Goal: Task Accomplishment & Management: Complete application form

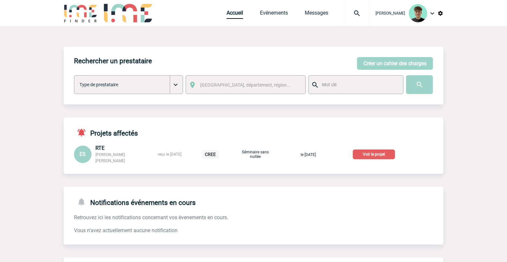
click at [374, 154] on p "Voir le projet" at bounding box center [374, 155] width 42 height 10
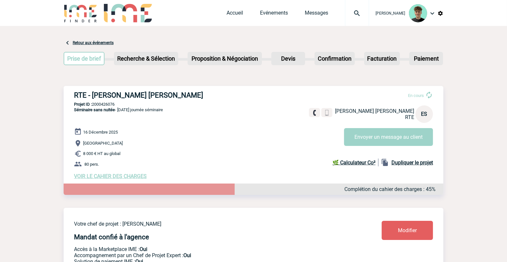
click at [102, 104] on p "Projet ID : 2000426076" at bounding box center [254, 104] width 380 height 5
click at [78, 94] on h3 "RTE - Elisabeth SCHILLACI ELISABETH" at bounding box center [171, 95] width 195 height 8
drag, startPoint x: 78, startPoint y: 94, endPoint x: 170, endPoint y: 93, distance: 92.2
click at [170, 93] on h3 "RTE - Elisabeth SCHILLACI ELISABETH" at bounding box center [171, 95] width 195 height 8
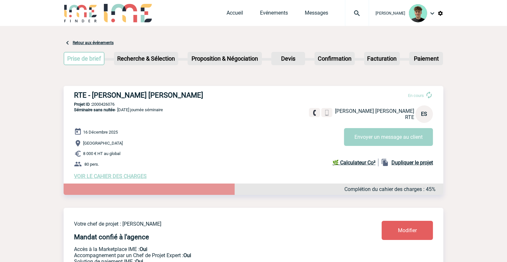
copy h3 "RTE - Elisabeth SCHILLACI ELISABETH"
click at [110, 105] on p "Projet ID : 2000426076" at bounding box center [254, 104] width 380 height 5
copy p "2000426076"
drag, startPoint x: 183, startPoint y: 115, endPoint x: 151, endPoint y: 108, distance: 33.6
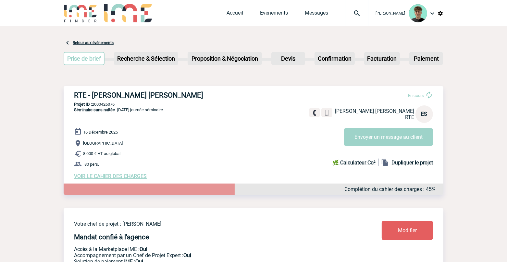
click at [183, 115] on div "RTE - Elisabeth SCHILLACI ELISABETH En cours Elisabeth SCHILLACI ELISABETH RTE …" at bounding box center [254, 135] width 380 height 99
click at [121, 110] on span "Séminaire sans nuitée - 16 décembre journée séminaire" at bounding box center [118, 109] width 89 height 5
drag, startPoint x: 121, startPoint y: 110, endPoint x: 177, endPoint y: 112, distance: 56.2
click at [163, 112] on span "Séminaire sans nuitée - 16 décembre journée séminaire" at bounding box center [118, 109] width 89 height 5
copy span "16 décembre journée séminaire"
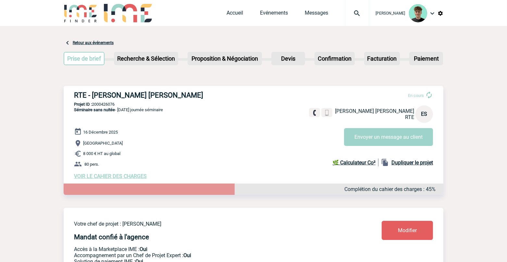
click at [134, 146] on p "Ile de France" at bounding box center [258, 144] width 369 height 8
click at [85, 153] on span "8 000 € HT au global" at bounding box center [101, 154] width 37 height 5
drag, startPoint x: 85, startPoint y: 153, endPoint x: 132, endPoint y: 152, distance: 46.4
click at [132, 152] on p "8 000 € HT au global" at bounding box center [258, 154] width 369 height 8
click at [122, 154] on p "8 000 € HT au global" at bounding box center [258, 154] width 369 height 8
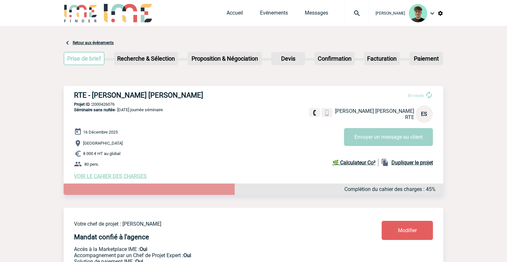
drag, startPoint x: 129, startPoint y: 156, endPoint x: 84, endPoint y: 159, distance: 45.2
click at [84, 158] on p "8 000 € HT au global" at bounding box center [258, 154] width 369 height 8
copy span "8 000 € HT au global"
drag, startPoint x: 99, startPoint y: 166, endPoint x: 82, endPoint y: 166, distance: 17.2
click at [82, 166] on p "80 pers." at bounding box center [258, 164] width 369 height 8
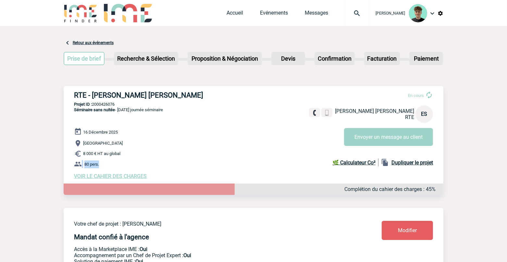
copy p "80 pers."
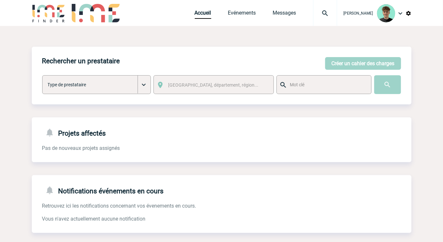
drag, startPoint x: 166, startPoint y: 43, endPoint x: 171, endPoint y: 47, distance: 6.0
click at [166, 43] on div "Rechercher un prestataire Créer un cahier des charges Créer un cahier des charg…" at bounding box center [222, 178] width 380 height 304
click at [334, 14] on img at bounding box center [325, 13] width 23 height 8
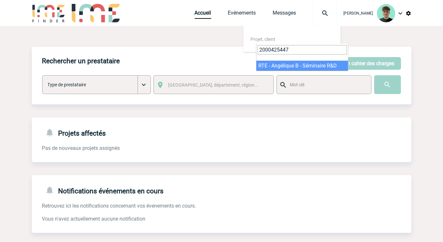
type input "2000425447"
select select "24948"
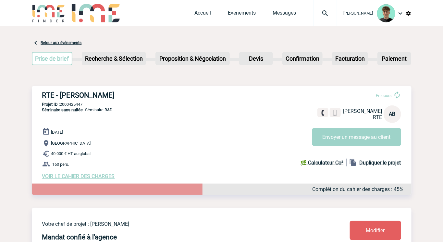
click at [73, 175] on span "VOIR LE CAHIER DES CHARGES" at bounding box center [78, 176] width 73 height 6
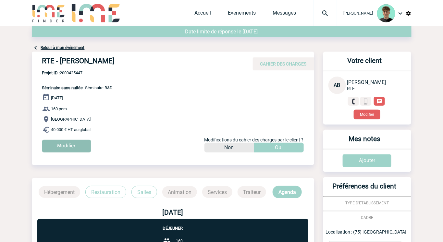
click at [73, 149] on input "Modifier" at bounding box center [66, 146] width 49 height 13
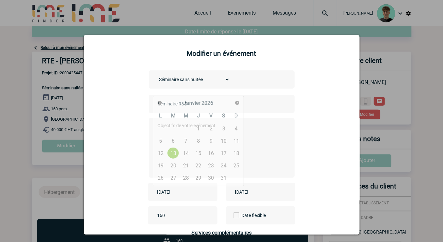
click at [184, 192] on input "[DATE]" at bounding box center [178, 192] width 45 height 8
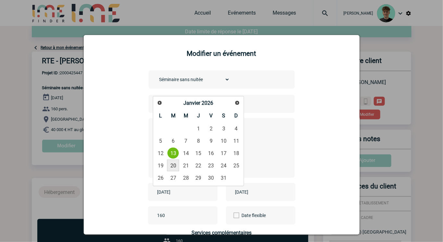
click at [173, 167] on link "20" at bounding box center [173, 166] width 12 height 12
type input "[DATE]"
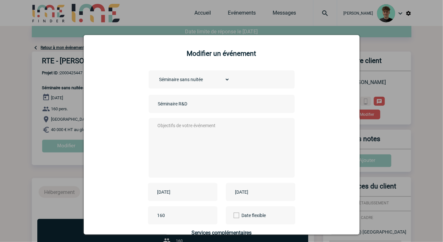
click at [193, 194] on input "[DATE]" at bounding box center [178, 192] width 45 height 8
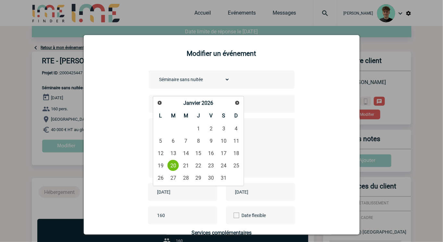
click at [267, 196] on input "[DATE]" at bounding box center [256, 192] width 45 height 8
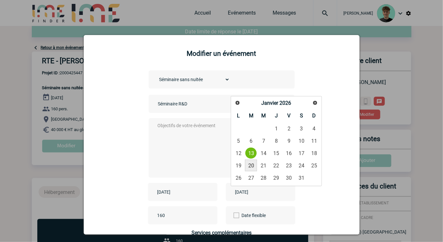
click at [252, 167] on link "20" at bounding box center [251, 166] width 12 height 12
type input "[DATE]"
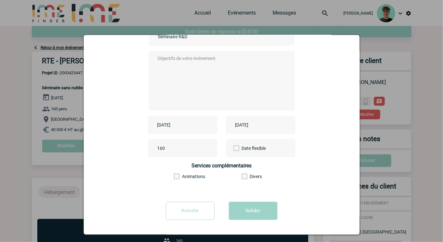
scroll to position [68, 0]
click at [248, 212] on button "Valider" at bounding box center [253, 211] width 49 height 18
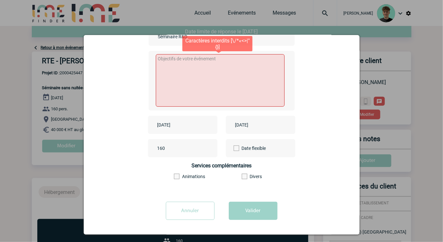
click at [205, 90] on textarea at bounding box center [220, 80] width 129 height 53
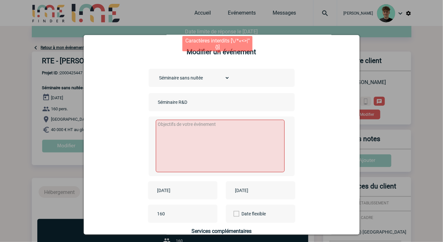
scroll to position [0, 0]
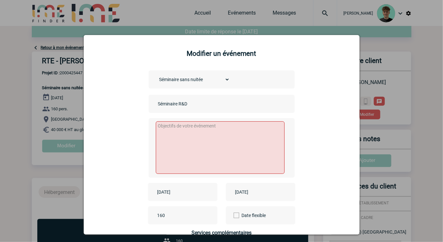
click at [168, 105] on input "Séminaire R&D" at bounding box center [201, 104] width 91 height 8
drag, startPoint x: 168, startPoint y: 105, endPoint x: 189, endPoint y: 105, distance: 21.1
click at [189, 105] on input "Séminaire R&D" at bounding box center [201, 104] width 91 height 8
click at [176, 144] on textarea at bounding box center [220, 147] width 129 height 53
paste textarea "Séminaire R&D"
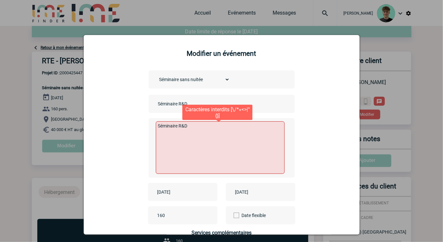
scroll to position [68, 0]
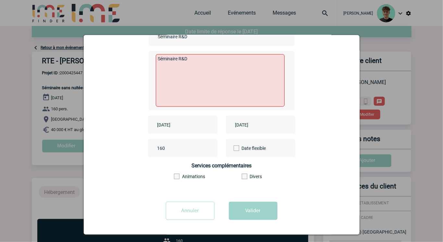
type textarea "Séminaire R&D"
click at [252, 201] on form "Choisissez un type d'évènement Séminaire avec nuitée Séminaire sans nuitée Repa…" at bounding box center [222, 114] width 260 height 222
click at [247, 208] on button "Valider" at bounding box center [253, 211] width 49 height 18
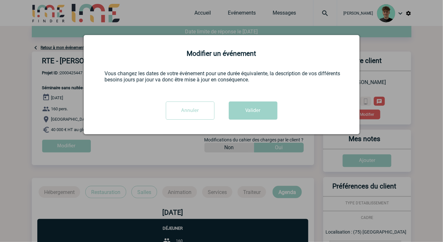
scroll to position [0, 0]
click at [257, 117] on button "Valider" at bounding box center [253, 111] width 49 height 18
click at [257, 114] on button "Valider" at bounding box center [253, 111] width 49 height 18
